Goal: Information Seeking & Learning: Learn about a topic

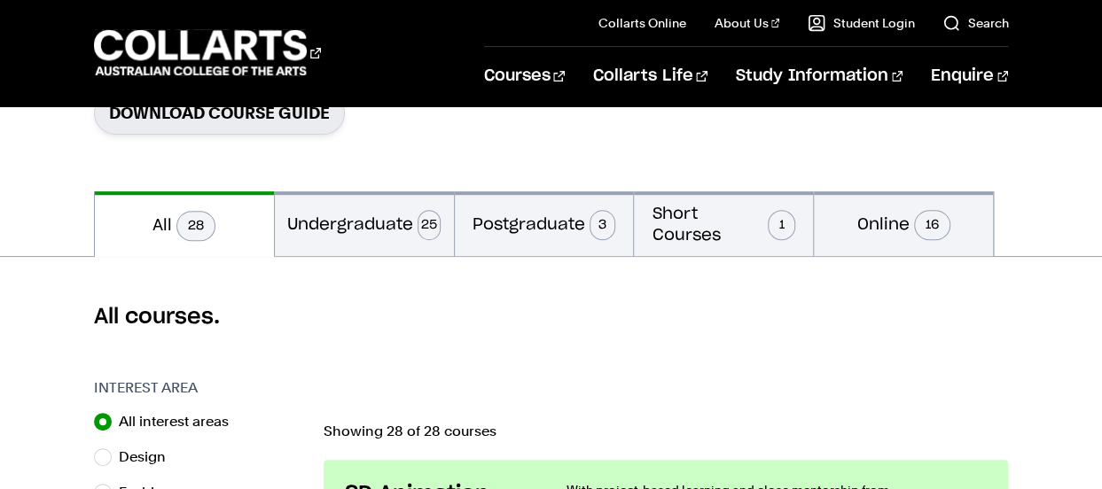
scroll to position [312, 0]
click at [373, 232] on button "Undergraduate 25" at bounding box center [364, 223] width 179 height 65
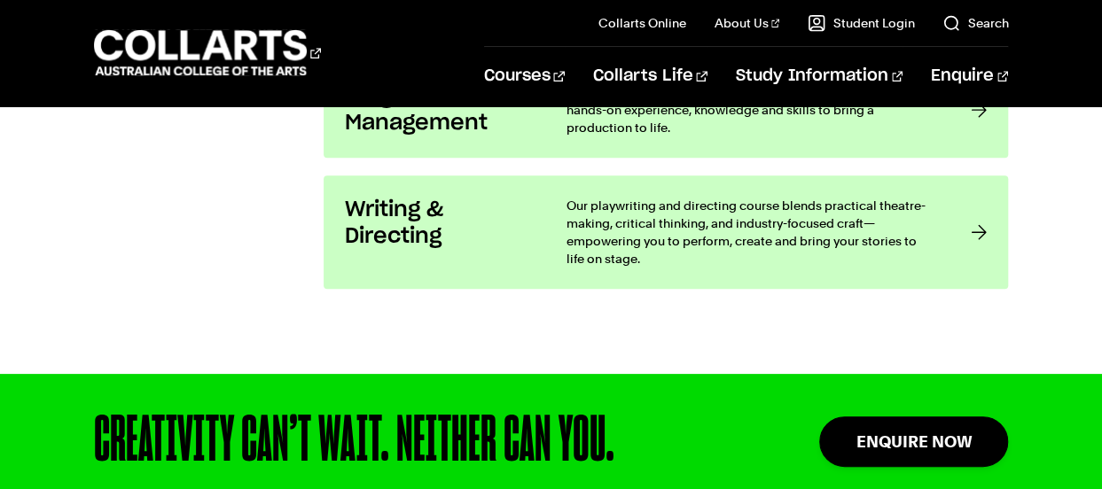
scroll to position [3745, 0]
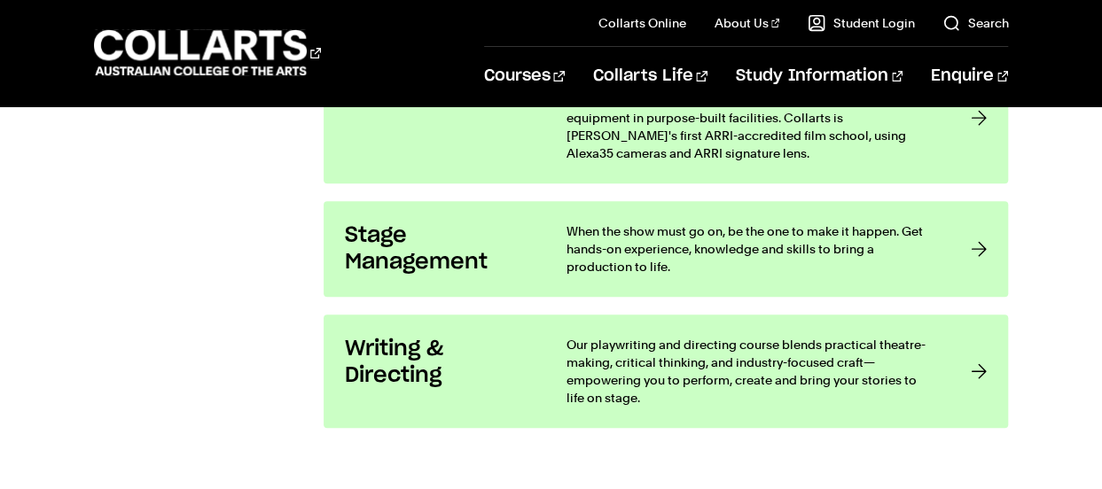
scroll to position [312, 0]
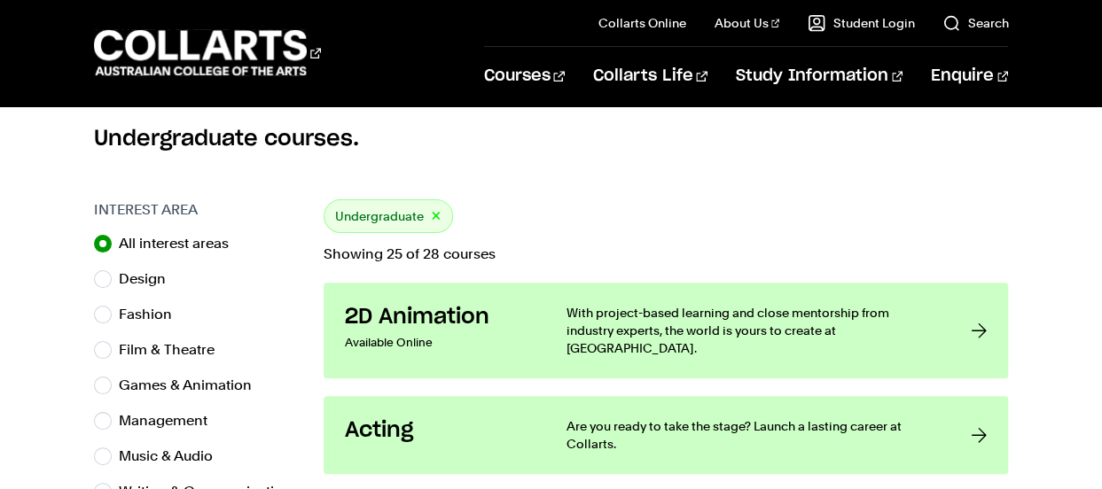
scroll to position [489, 0]
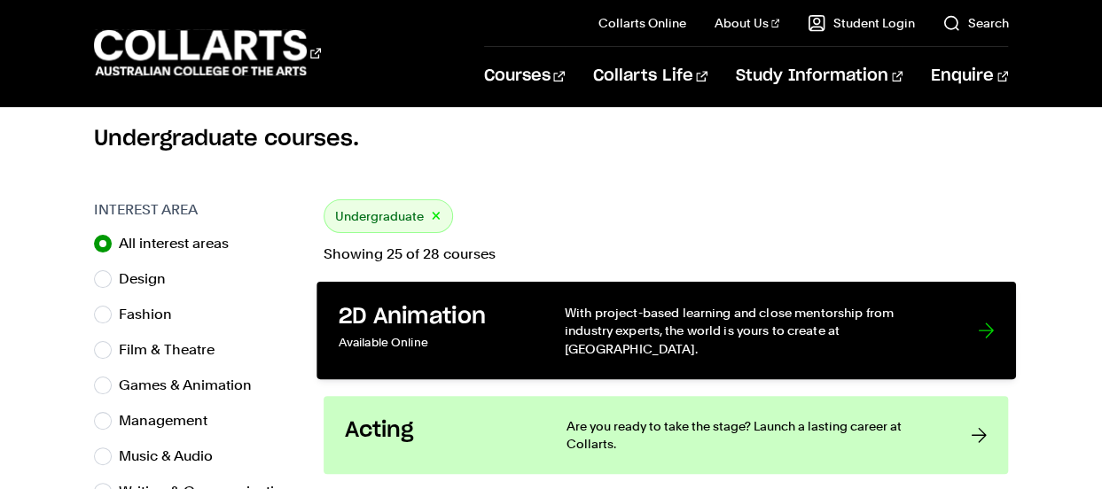
click at [977, 339] on div at bounding box center [985, 331] width 16 height 54
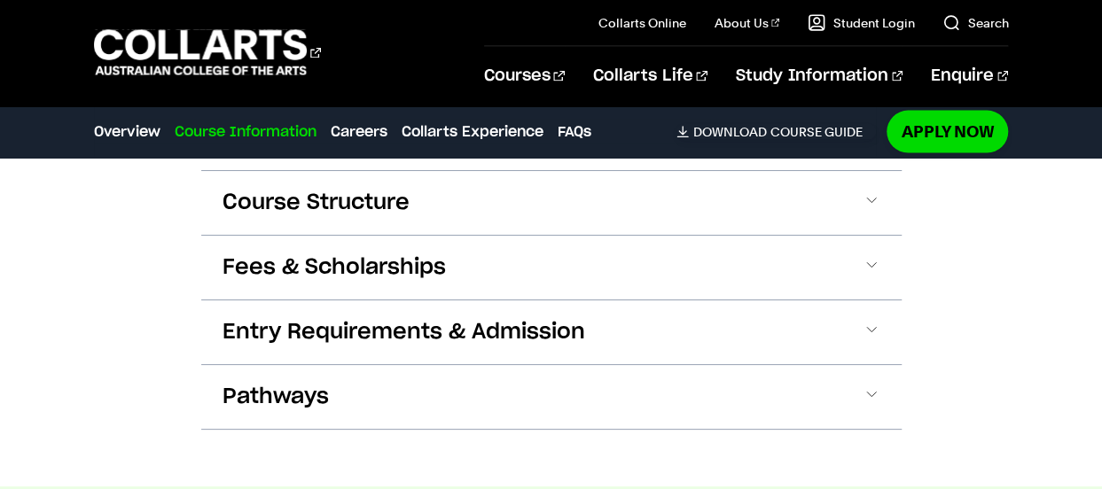
scroll to position [1891, 0]
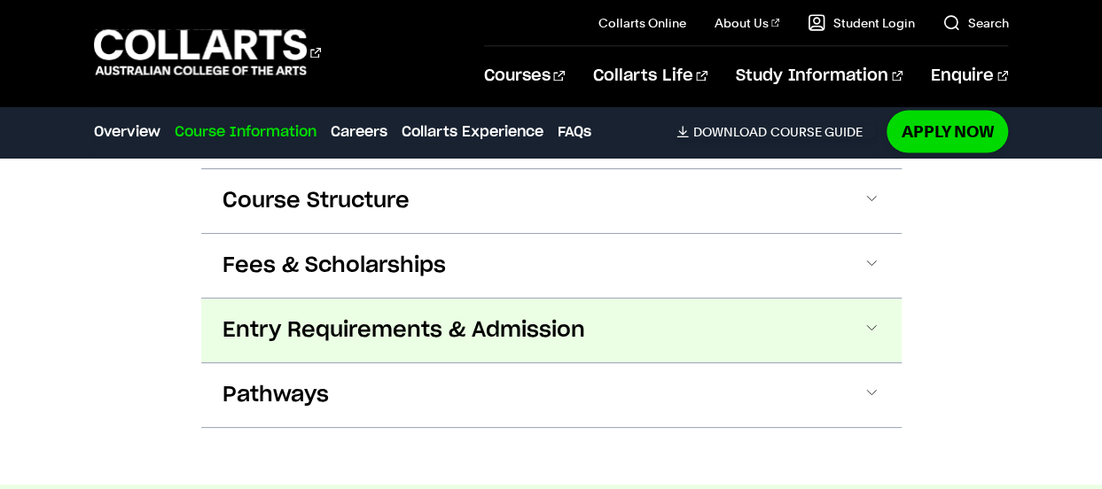
click at [876, 319] on span at bounding box center [871, 330] width 18 height 23
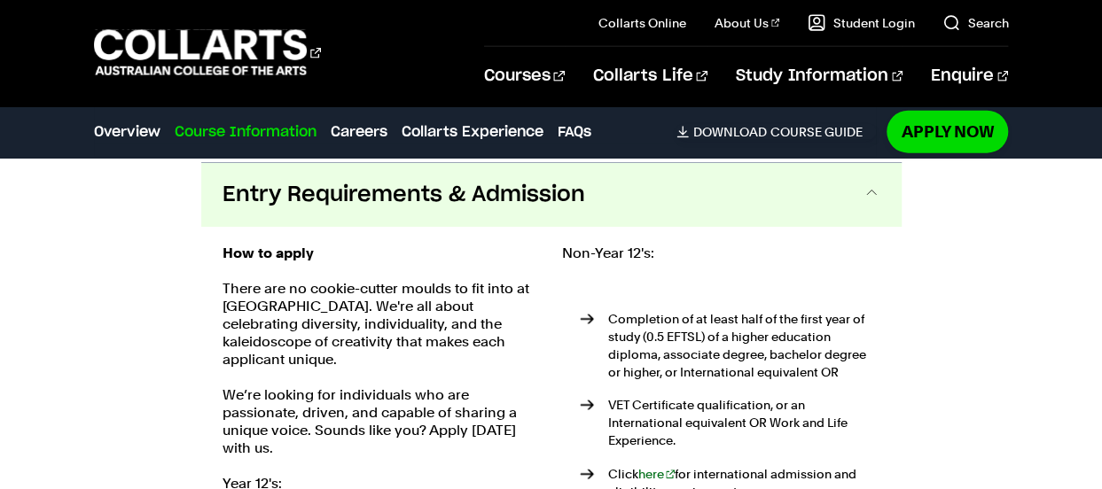
scroll to position [2026, 0]
